Goal: Find specific page/section: Find specific page/section

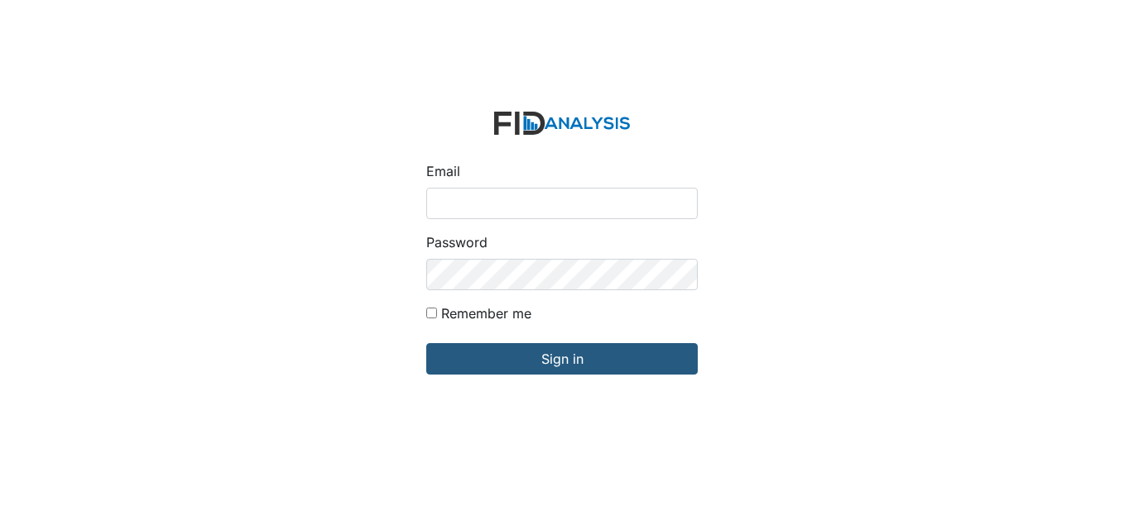
click at [522, 204] on input "Email" at bounding box center [561, 203] width 271 height 31
type input "[EMAIL_ADDRESS][DOMAIN_NAME]"
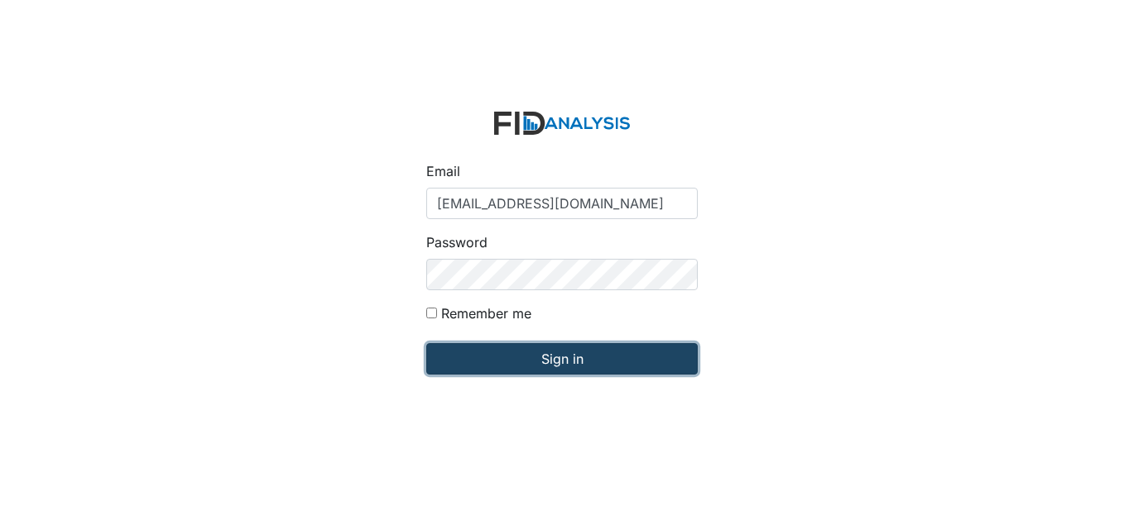
click at [569, 359] on input "Sign in" at bounding box center [561, 358] width 271 height 31
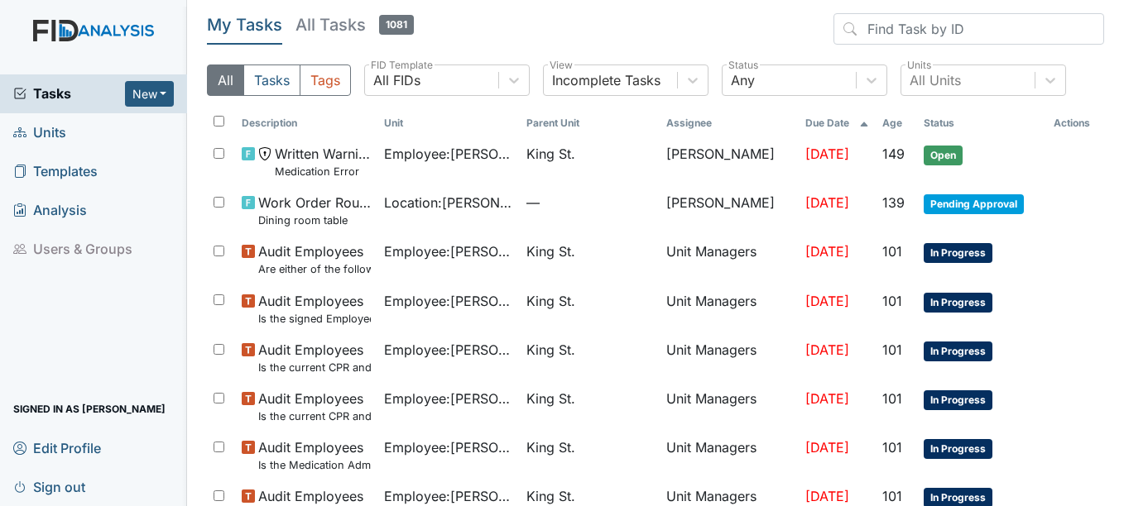
click at [37, 132] on span "Units" at bounding box center [39, 133] width 53 height 26
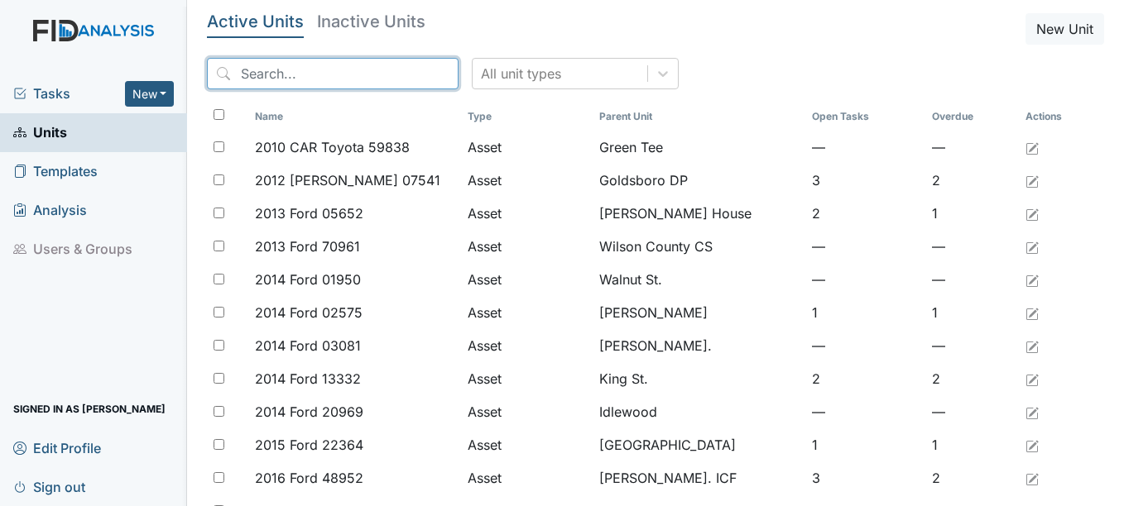
click at [295, 74] on input "search" at bounding box center [333, 73] width 252 height 31
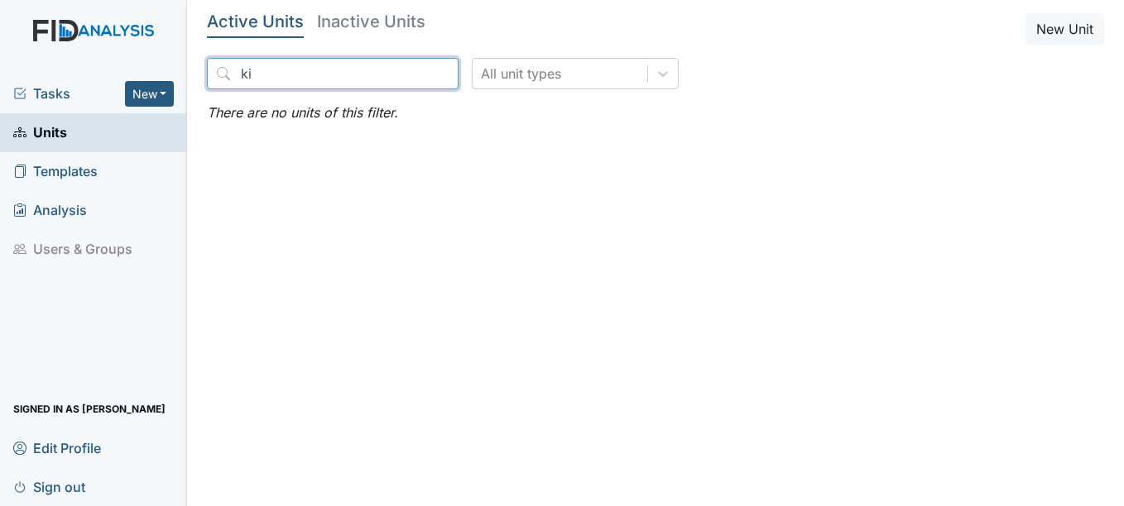
type input "k"
type input "H"
